Goal: Task Accomplishment & Management: Manage account settings

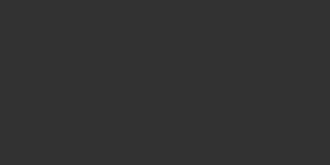
select select "3"
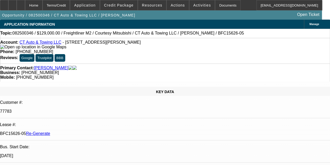
select select "0"
select select "3"
select select "0"
select select "6"
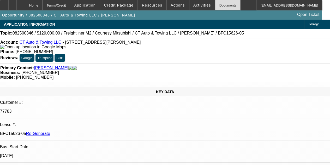
click at [215, 3] on div "Documents" at bounding box center [228, 5] width 26 height 10
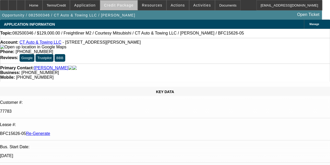
click at [126, 3] on span at bounding box center [118, 5] width 37 height 13
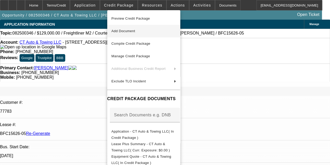
drag, startPoint x: 203, startPoint y: 30, endPoint x: 214, endPoint y: 37, distance: 13.3
click at [180, 37] on button "Add Document" at bounding box center [143, 31] width 73 height 13
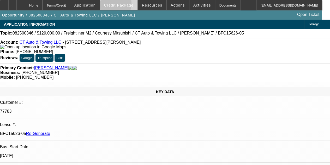
click at [117, 4] on span "Credit Package" at bounding box center [119, 5] width 30 height 4
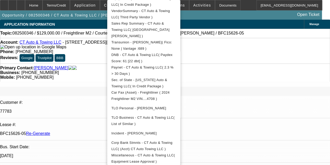
scroll to position [145, 0]
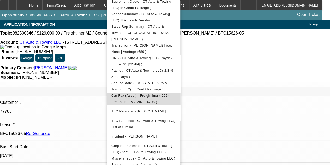
click at [152, 93] on span "Car Fax (Asset) - Freightliner ( 2024 Freightliner M2 VIN....4708 )" at bounding box center [140, 98] width 58 height 10
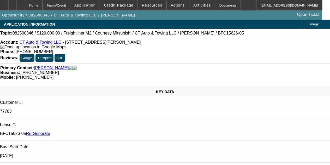
click at [217, 5] on div "Documents" at bounding box center [228, 5] width 26 height 10
click at [119, 4] on span "Credit Package" at bounding box center [119, 5] width 30 height 4
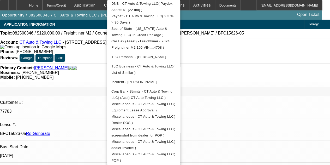
scroll to position [198, 0]
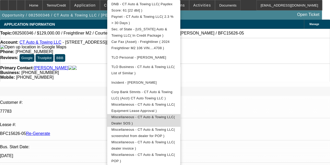
click at [128, 115] on span "Miscellaneous - CT Auto & Towing LLC( Dealer SOS )" at bounding box center [143, 120] width 64 height 10
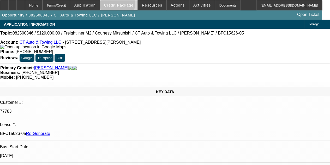
click at [125, 5] on span "Credit Package" at bounding box center [119, 5] width 30 height 4
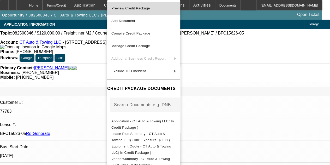
click at [128, 11] on button "Preview Credit Package" at bounding box center [143, 8] width 73 height 13
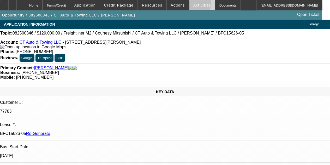
click at [193, 5] on span "Activities" at bounding box center [202, 5] width 18 height 4
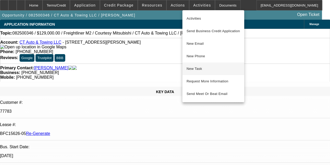
click at [192, 67] on span "New Task" at bounding box center [214, 69] width 54 height 6
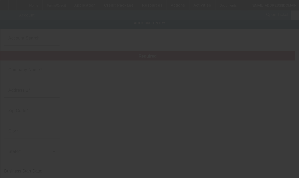
type input "CT Auto & Towing LLC"
type input "42 Jansen Ct"
type input "06110"
type input "West Hartford"
type input "(860) 216-5474"
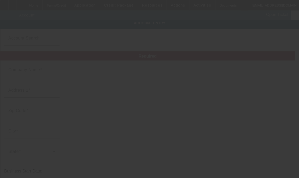
type input "ctautoandtowing@gmail.com"
type input "Hartford"
type input "465502640"
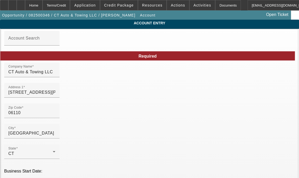
type input "8/13/2025"
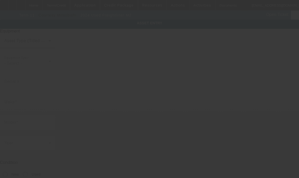
type input "1FVACWFCXRHUS4708"
type input "Freightliner"
type input "M2"
radio input "true"
type textarea "with"
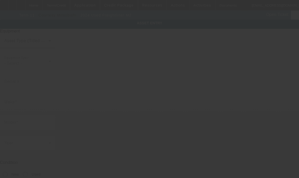
type input "42 Jansen Ct"
type input "West Hartford"
type input "06110"
type input "Hartford"
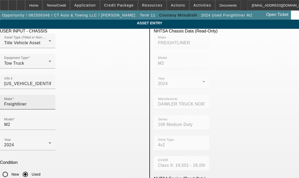
click at [51, 101] on input "Freightliner" at bounding box center [27, 104] width 47 height 6
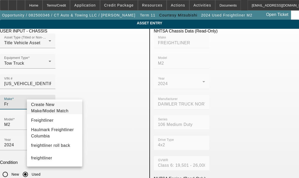
type input "F"
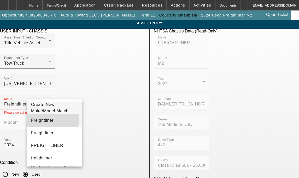
click at [40, 122] on span "Freightliner" at bounding box center [42, 120] width 22 height 4
type input "Freightliner"
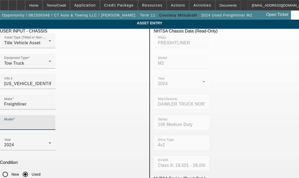
click at [51, 121] on input "Model" at bounding box center [27, 124] width 47 height 6
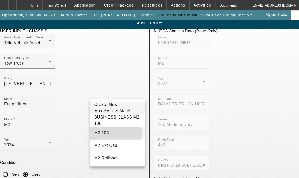
click at [106, 135] on mat-option "M2 106" at bounding box center [117, 132] width 55 height 13
type input "M2 106"
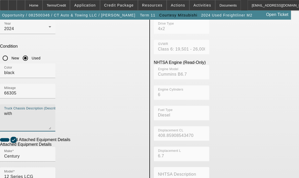
scroll to position [118, 0]
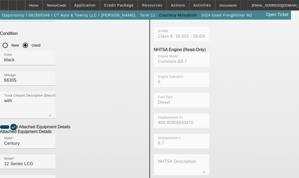
scroll to position [158, 0]
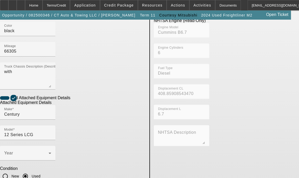
type textarea "includes all accessories, attachments and options"
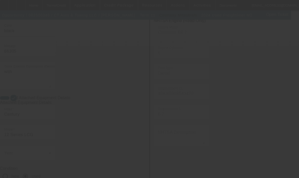
click at [139, 171] on div at bounding box center [149, 89] width 299 height 178
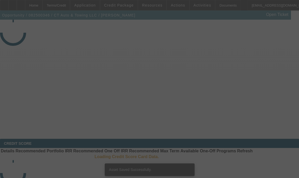
select select "3"
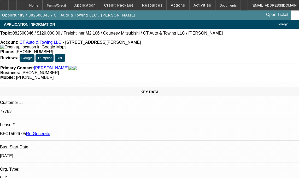
select select "0"
select select "3"
select select "0"
select select "6"
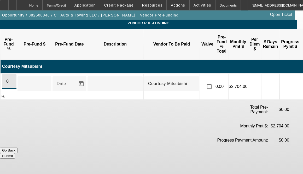
click at [12, 78] on input "0" at bounding box center [9, 81] width 6 height 6
type input "100"
type input "$129,000.00"
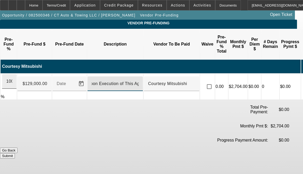
scroll to position [0, 5]
type input "Upon Execution of This Agreement"
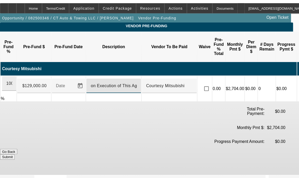
scroll to position [0, 0]
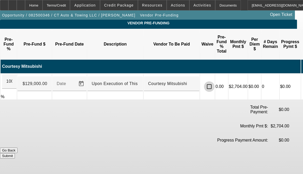
click at [214, 81] on input "checkbox" at bounding box center [209, 86] width 10 height 10
checkbox input "true"
click at [15, 153] on button "Submit" at bounding box center [7, 155] width 15 height 5
